Goal: Task Accomplishment & Management: Manage account settings

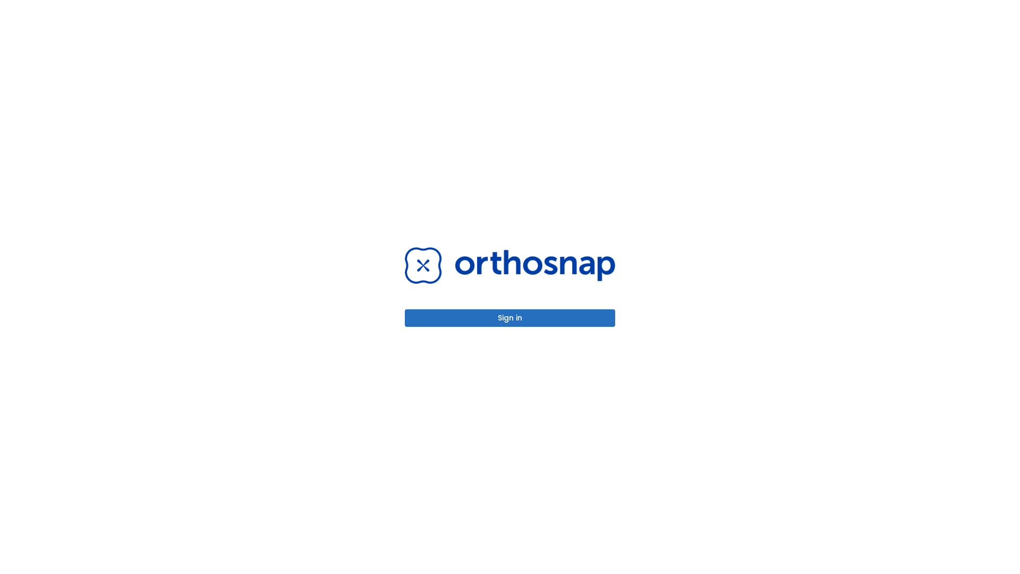
click at [510, 318] on button "Sign in" at bounding box center [510, 318] width 210 height 18
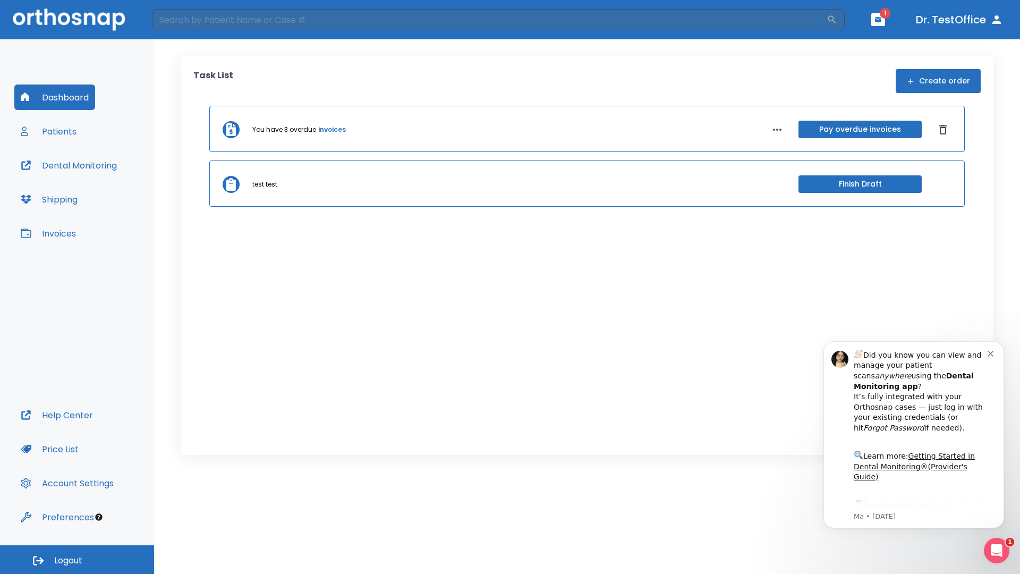
click at [77, 559] on span "Logout" at bounding box center [68, 561] width 28 height 12
